Goal: Find specific page/section: Find specific page/section

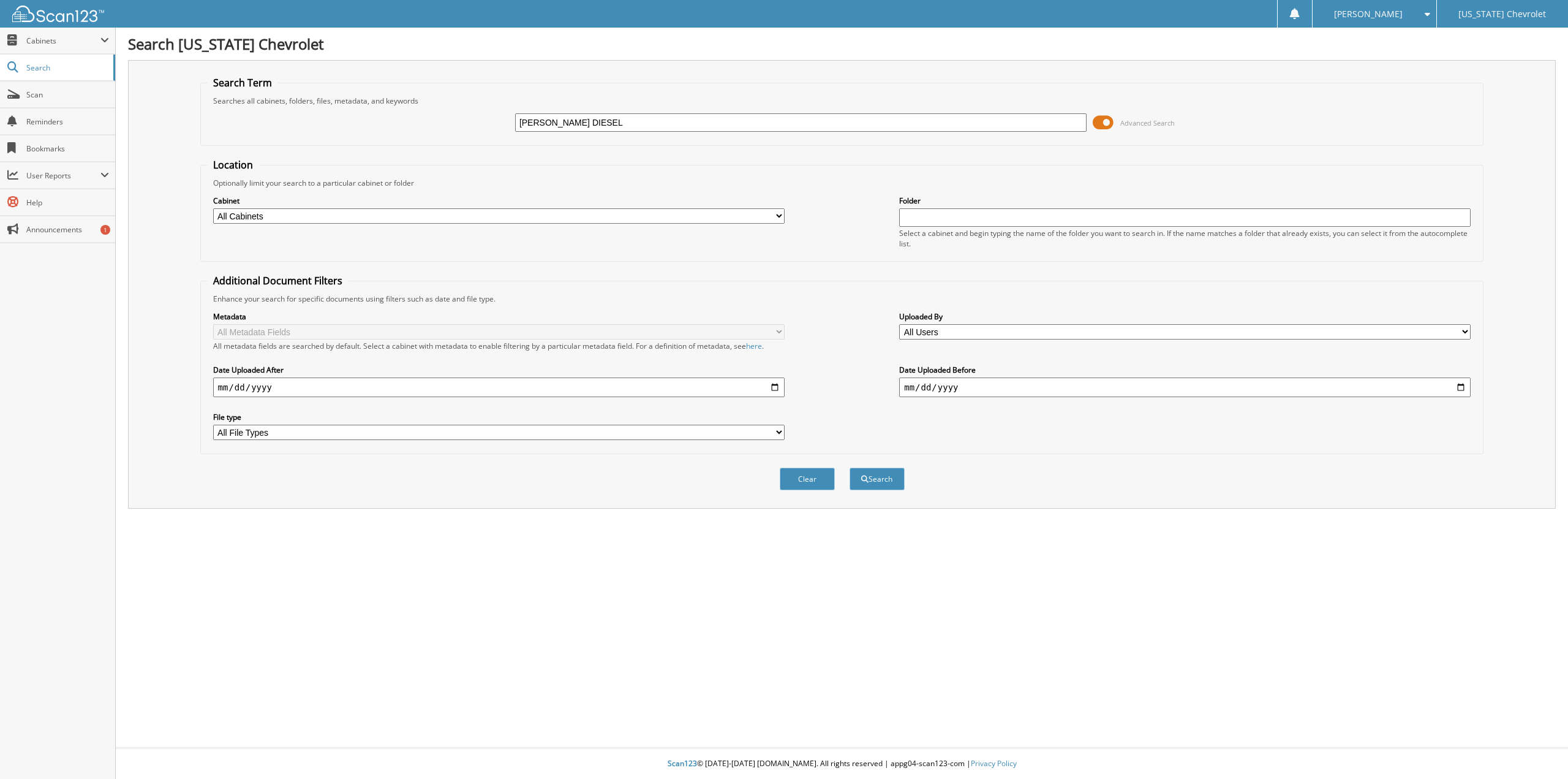
type input "[PERSON_NAME] DIESEL"
click at [849, 467] on button "Search" at bounding box center [877, 478] width 55 height 23
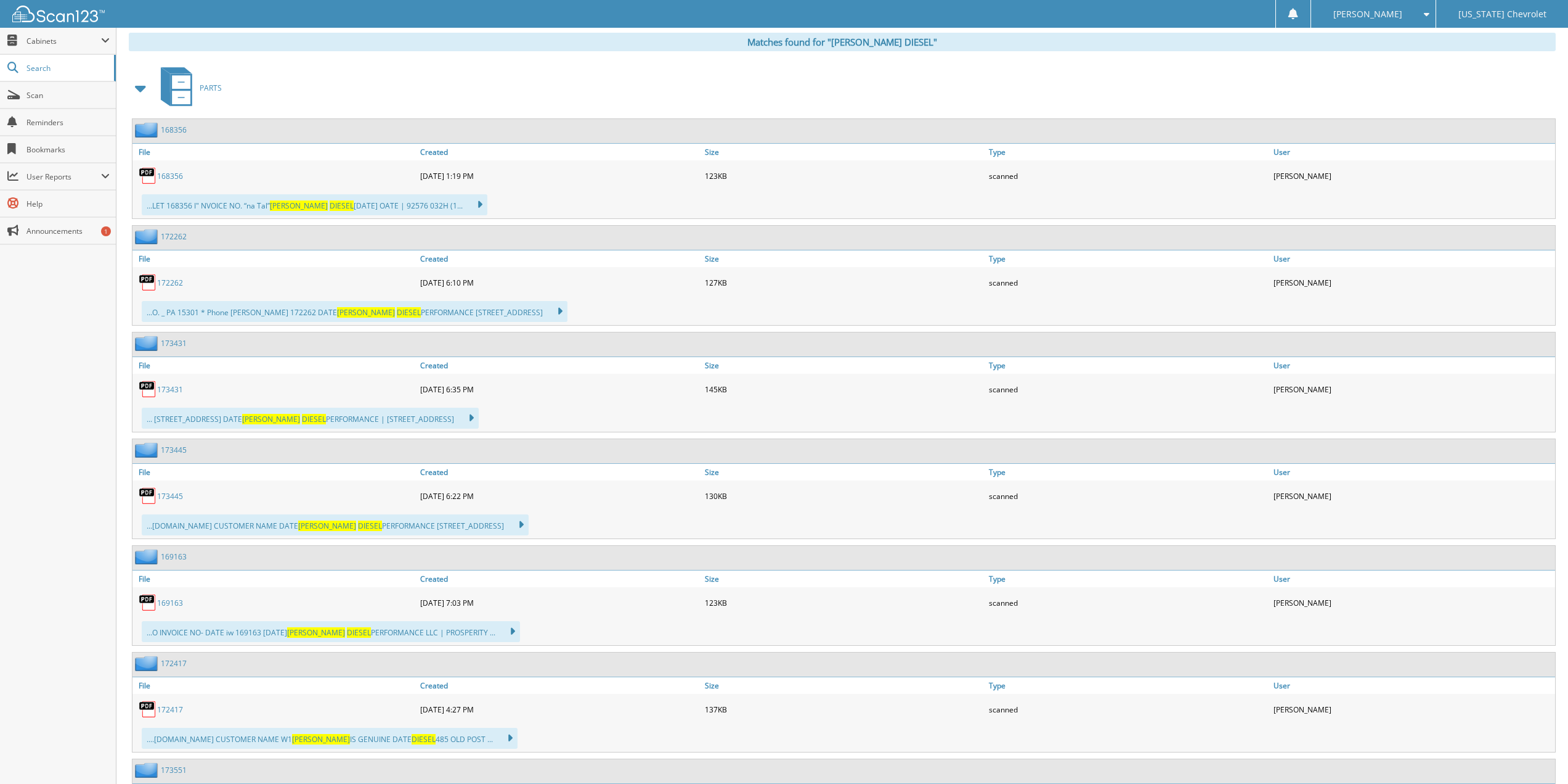
scroll to position [516, 0]
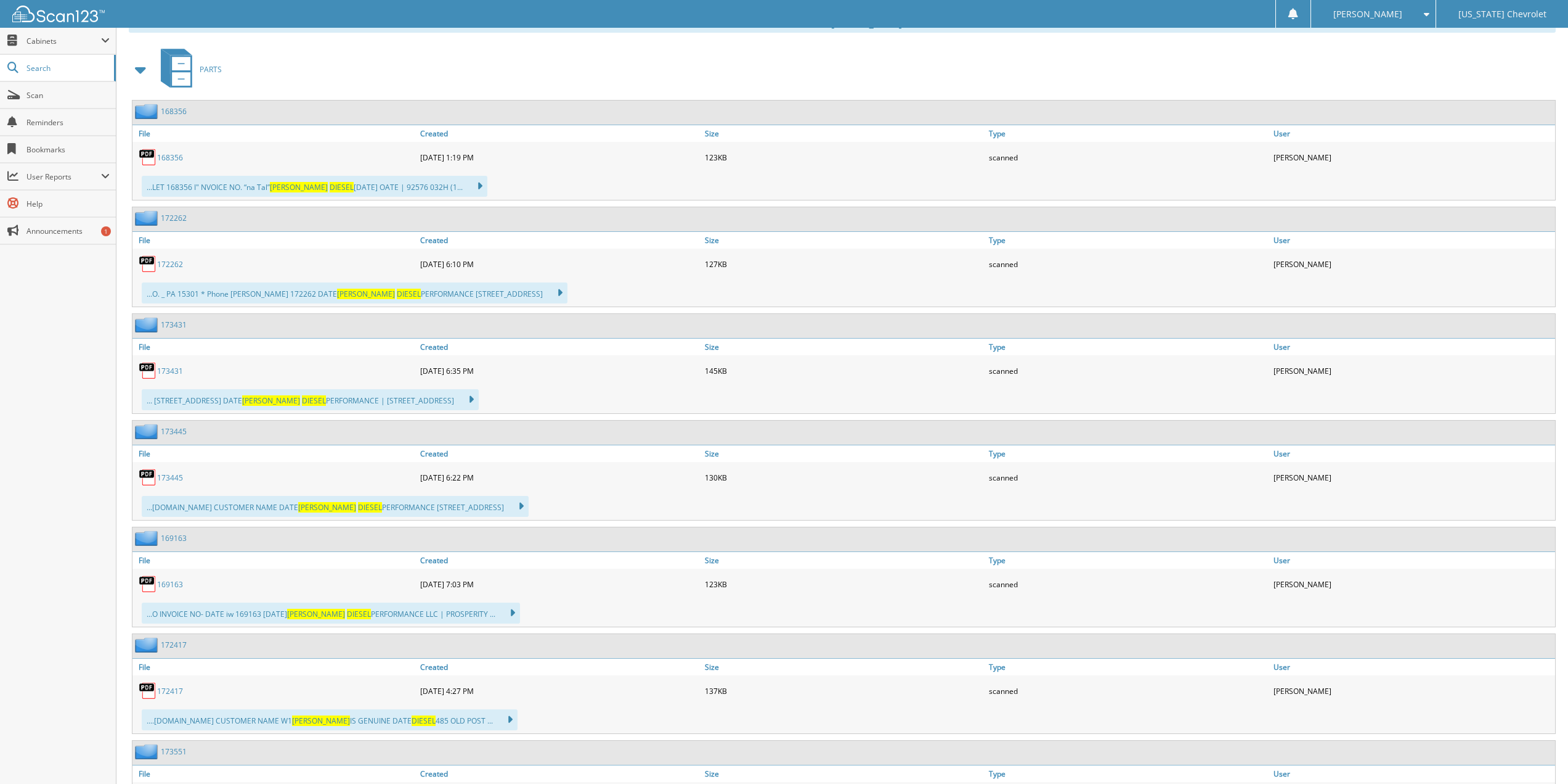
click at [164, 154] on link "168356" at bounding box center [170, 157] width 26 height 10
click at [170, 265] on link "172262" at bounding box center [170, 264] width 26 height 10
